Goal: Navigation & Orientation: Find specific page/section

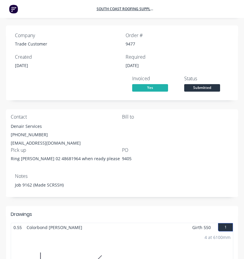
click at [12, 9] on img at bounding box center [13, 8] width 9 height 9
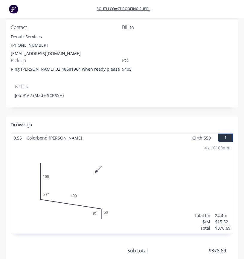
scroll to position [90, 0]
click at [227, 142] on div "4 at 6100mm Total lm $/M Total 24.4m $15.52 $378.69" at bounding box center [122, 187] width 222 height 91
click at [226, 137] on button "1" at bounding box center [225, 137] width 15 height 8
click at [85, 153] on div "4 at 6100mm Total lm $/M Total 24.4m $15.52 $378.69" at bounding box center [122, 187] width 222 height 91
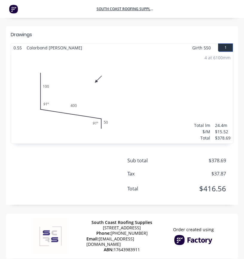
scroll to position [190, 0]
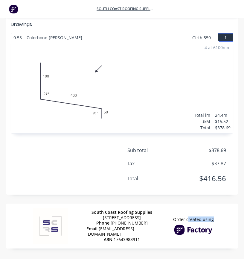
drag, startPoint x: 188, startPoint y: 215, endPoint x: 213, endPoint y: 216, distance: 24.8
click at [213, 216] on div "South Coast Roofing Supplies [STREET_ADDRESS] Phone: [PHONE_NUMBER] Email: [EMA…" at bounding box center [122, 225] width 232 height 45
click at [212, 217] on span "Order created using" at bounding box center [193, 219] width 41 height 5
click at [211, 218] on span "Order created using" at bounding box center [193, 219] width 41 height 5
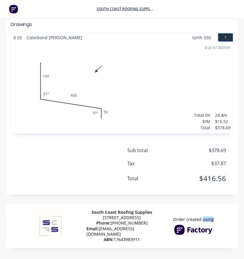
click at [211, 218] on span "Order created using" at bounding box center [193, 219] width 41 height 5
click at [180, 225] on img at bounding box center [193, 229] width 39 height 10
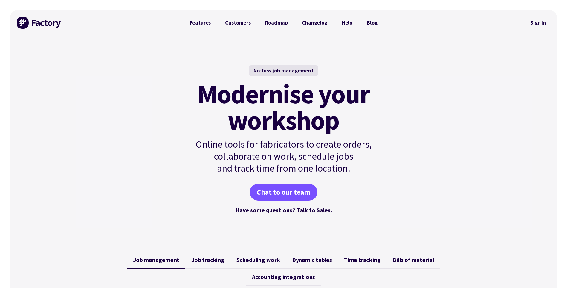
click at [211, 22] on link "Features" at bounding box center [201, 23] width 36 height 12
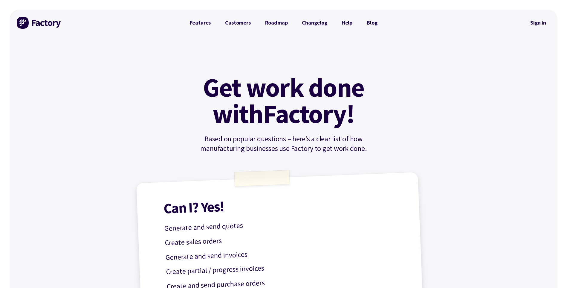
click at [316, 22] on link "Changelog" at bounding box center [314, 23] width 39 height 12
